Goal: Navigation & Orientation: Find specific page/section

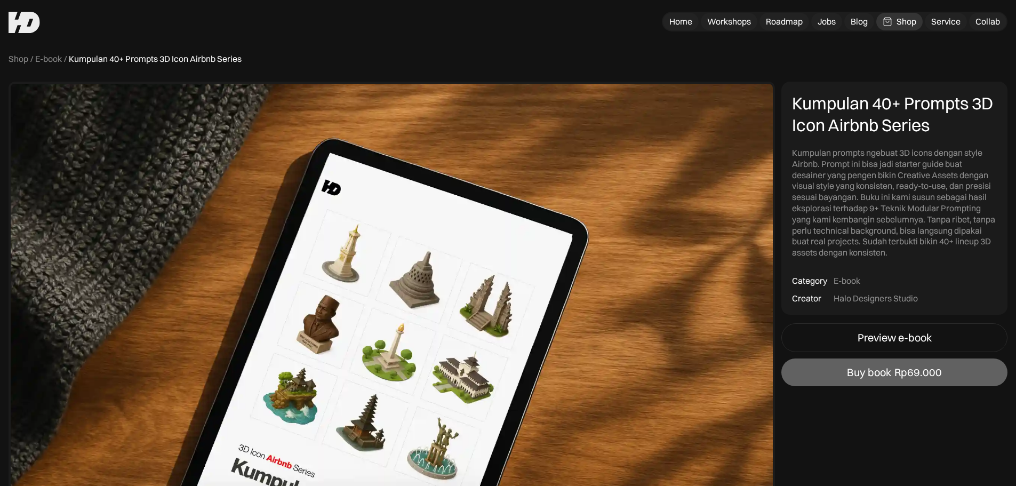
click at [906, 23] on div "Shop" at bounding box center [907, 21] width 20 height 11
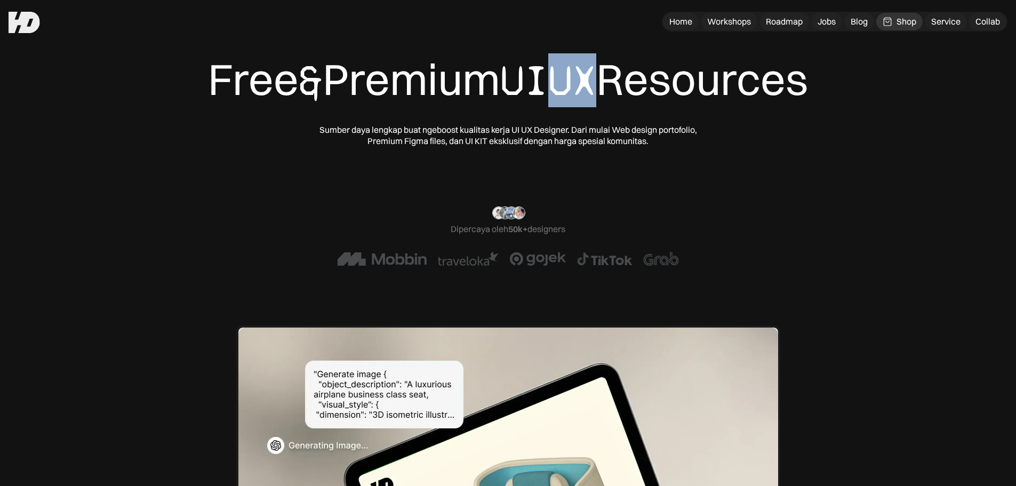
drag, startPoint x: 552, startPoint y: 79, endPoint x: 604, endPoint y: 80, distance: 52.8
click at [596, 80] on span "UIUX" at bounding box center [548, 80] width 96 height 53
click at [605, 80] on div "Free & Premium UIUX Resources" at bounding box center [508, 80] width 600 height 54
click at [678, 89] on div "Free & Premium UIUX Resources" at bounding box center [508, 80] width 600 height 54
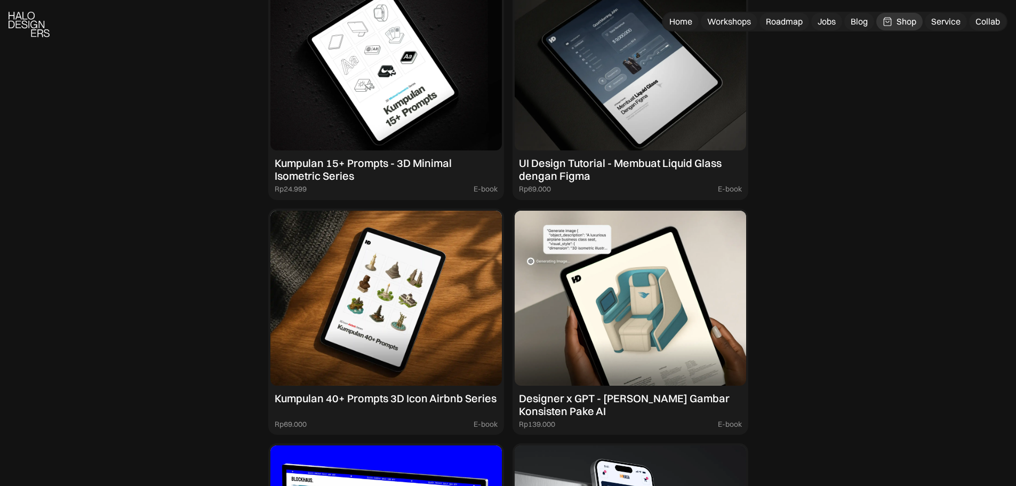
scroll to position [1067, 0]
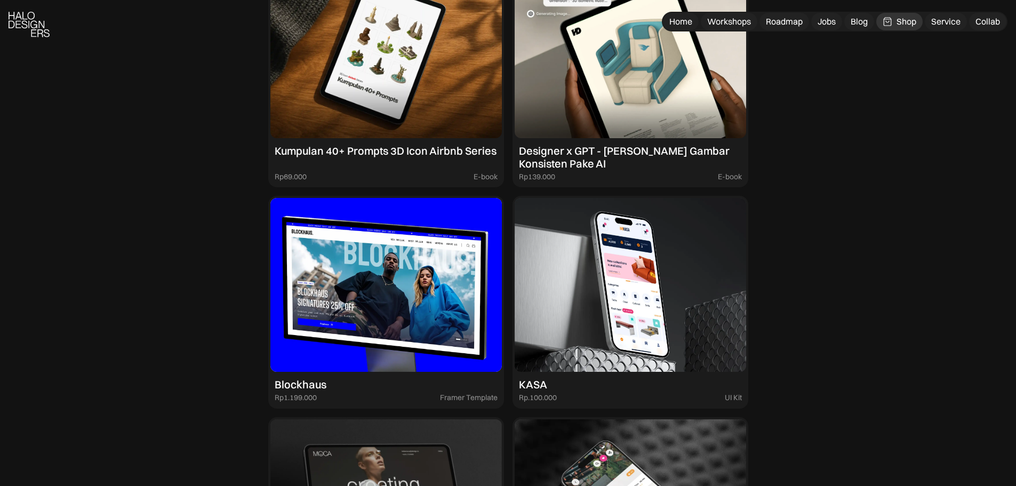
drag, startPoint x: 873, startPoint y: 125, endPoint x: 873, endPoint y: 141, distance: 16.5
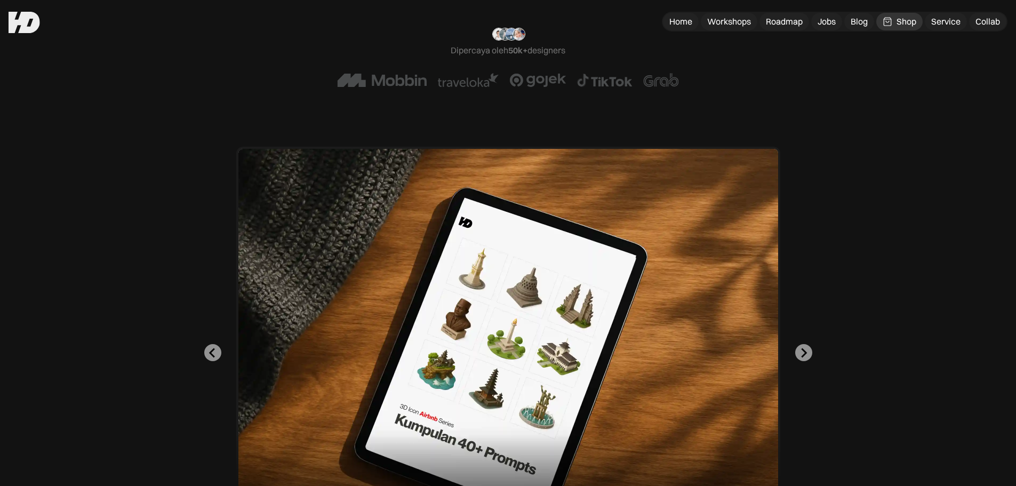
scroll to position [0, 0]
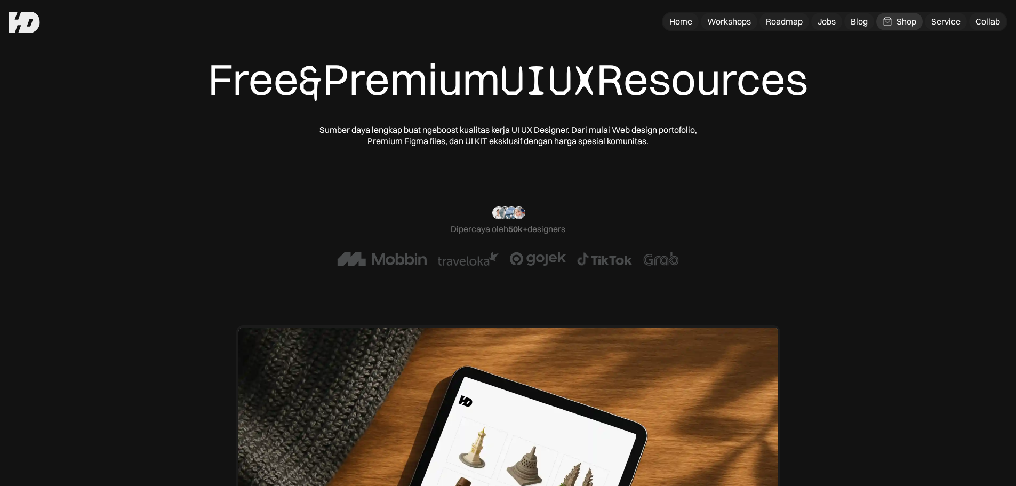
drag, startPoint x: 868, startPoint y: 232, endPoint x: 868, endPoint y: 114, distance: 118.4
